Goal: Navigation & Orientation: Find specific page/section

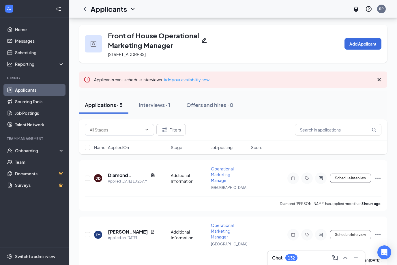
scroll to position [19, 0]
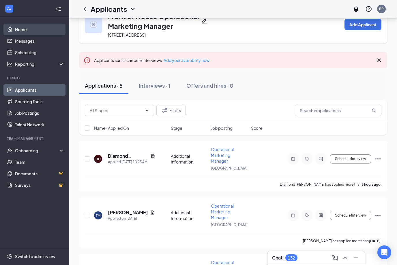
click at [29, 32] on link "Home" at bounding box center [39, 30] width 49 height 12
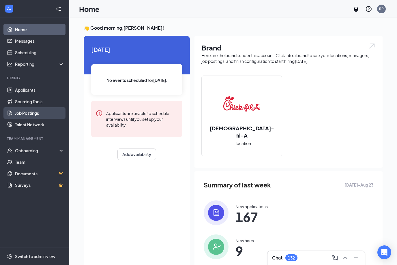
click at [34, 116] on link "Job Postings" at bounding box center [39, 113] width 49 height 12
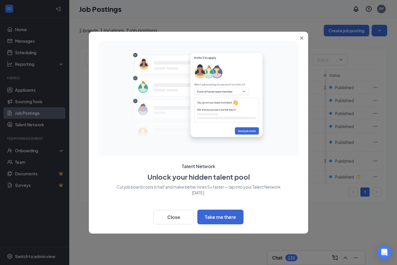
click at [167, 221] on button "Close" at bounding box center [174, 217] width 40 height 14
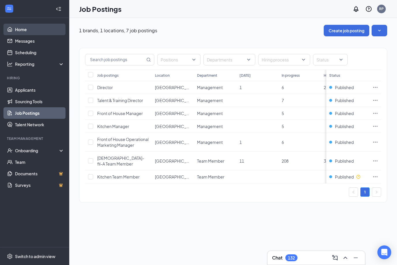
click at [26, 30] on link "Home" at bounding box center [39, 30] width 49 height 12
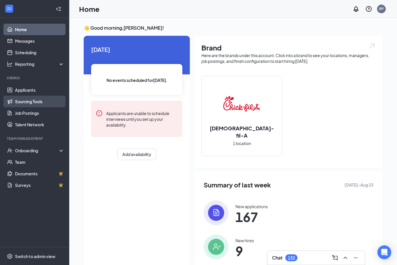
click at [18, 107] on link "Sourcing Tools" at bounding box center [39, 102] width 49 height 12
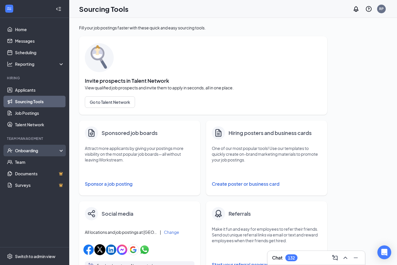
click at [38, 151] on div "Onboarding" at bounding box center [37, 151] width 44 height 6
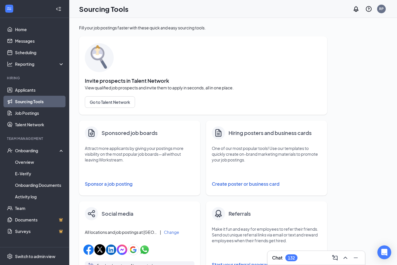
click at [56, 9] on icon "Collapse" at bounding box center [59, 9] width 6 height 6
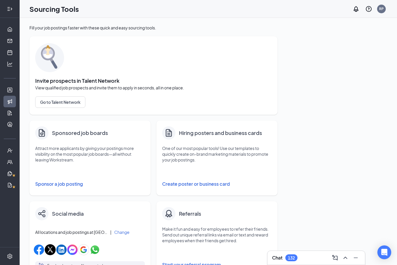
click at [13, 9] on div at bounding box center [10, 9] width 12 height 12
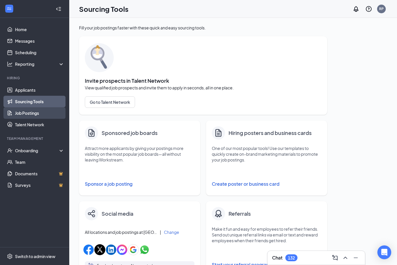
click at [36, 115] on link "Job Postings" at bounding box center [39, 113] width 49 height 12
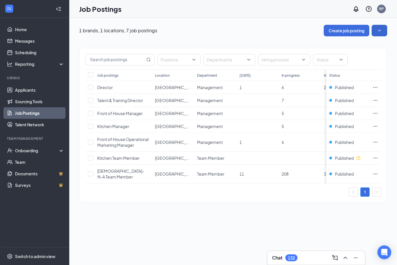
click at [380, 31] on icon "SmallChevronDown" at bounding box center [380, 31] width 6 height 6
click at [318, 74] on li "View job postings on the career page" at bounding box center [344, 70] width 87 height 13
